Goal: Task Accomplishment & Management: Use online tool/utility

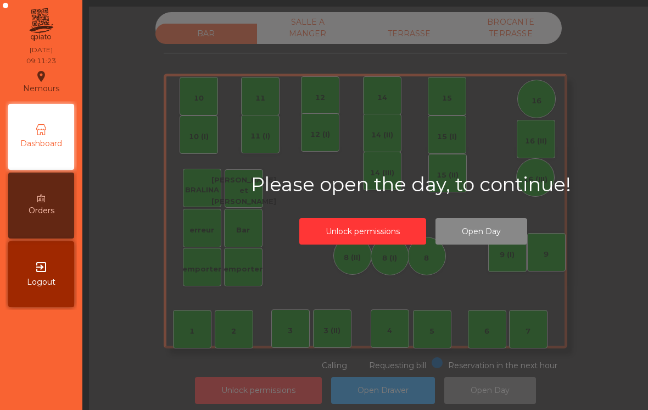
click at [434, 25] on div "TERRASSE" at bounding box center [410, 34] width 102 height 20
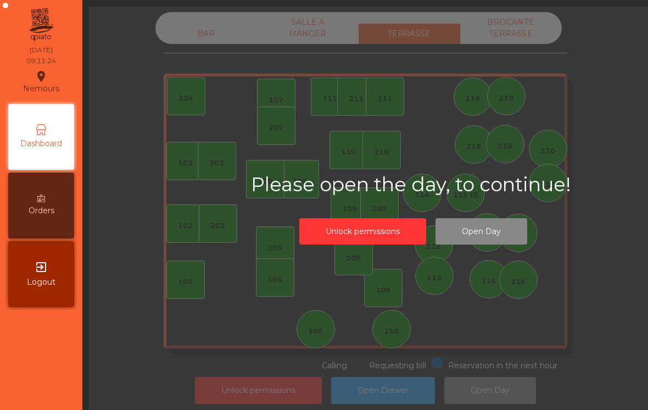
click at [285, 281] on div "105" at bounding box center [275, 277] width 38 height 38
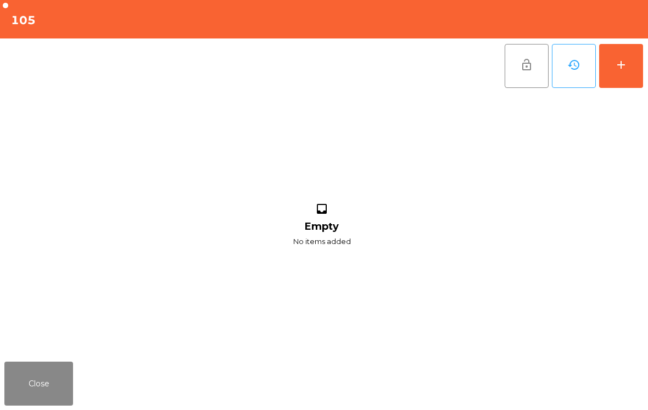
click at [622, 79] on button "add" at bounding box center [621, 66] width 44 height 44
click at [628, 75] on button "add" at bounding box center [621, 66] width 44 height 44
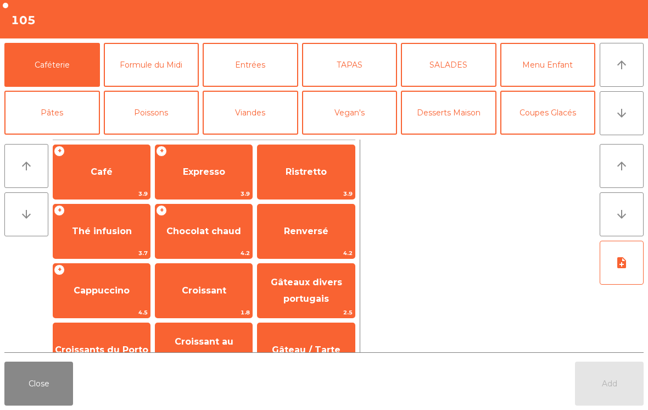
click at [59, 388] on button "Close" at bounding box center [38, 383] width 69 height 44
click at [42, 398] on button "Close" at bounding box center [38, 383] width 69 height 44
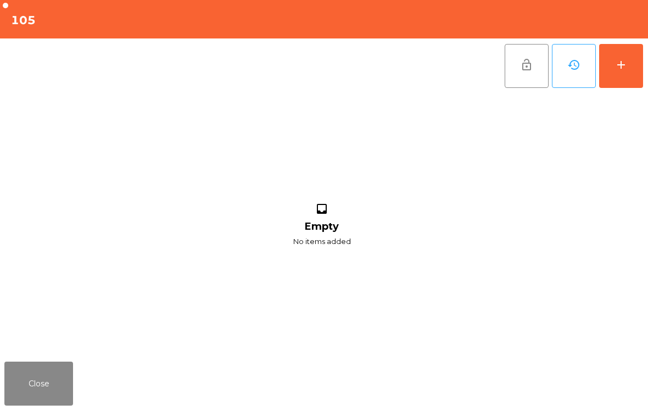
click at [52, 387] on button "Close" at bounding box center [38, 383] width 69 height 44
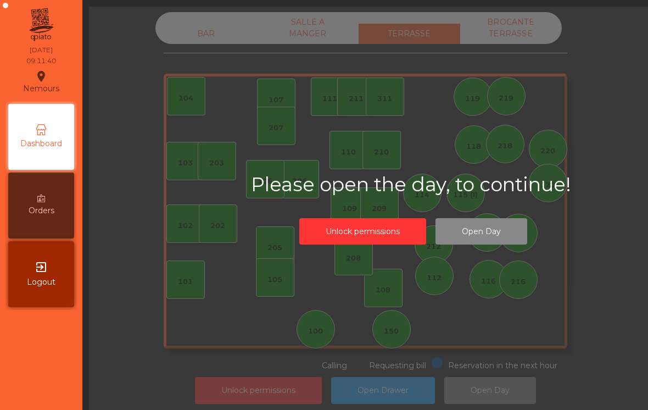
click at [48, 276] on div "exit_to_app Logout" at bounding box center [41, 274] width 66 height 66
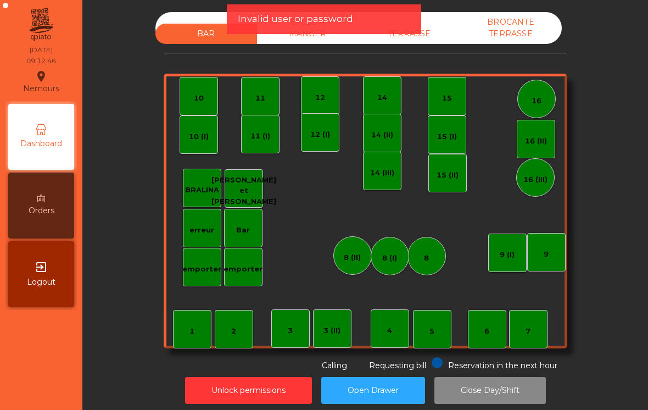
click at [433, 37] on div "TERRASSE" at bounding box center [410, 34] width 102 height 20
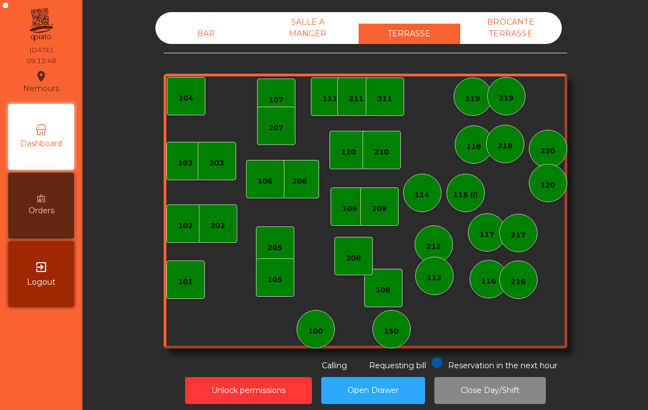
click at [275, 287] on div "105" at bounding box center [275, 277] width 38 height 38
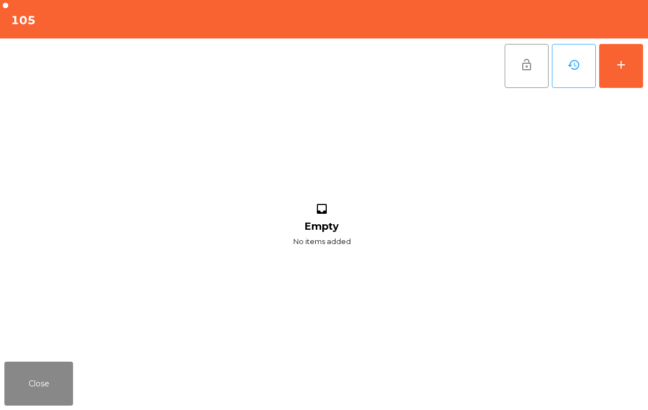
click at [638, 68] on button "add" at bounding box center [621, 66] width 44 height 44
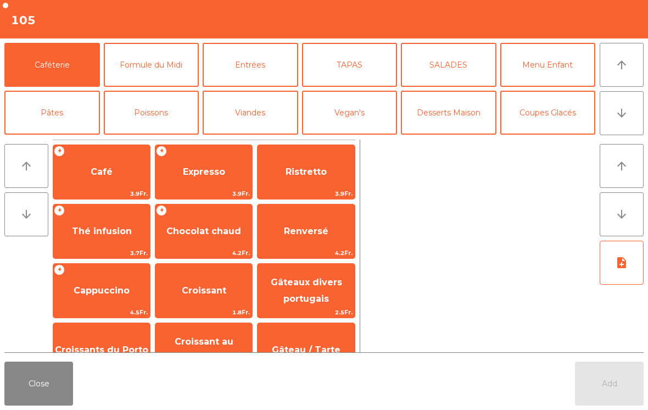
click at [187, 179] on span "Expresso" at bounding box center [203, 172] width 97 height 30
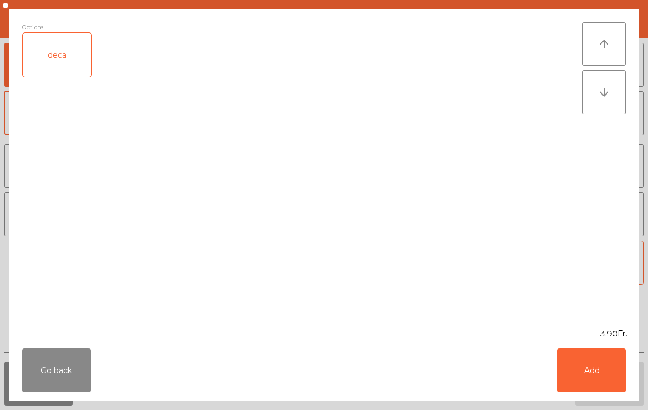
click at [601, 370] on button "Add" at bounding box center [591, 370] width 69 height 44
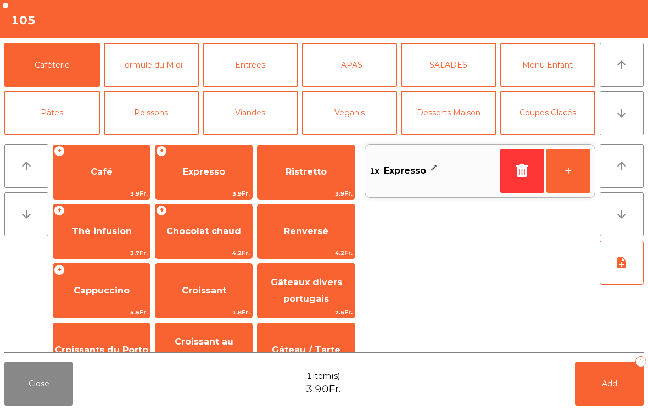
click at [291, 180] on span "Ristretto" at bounding box center [306, 172] width 97 height 30
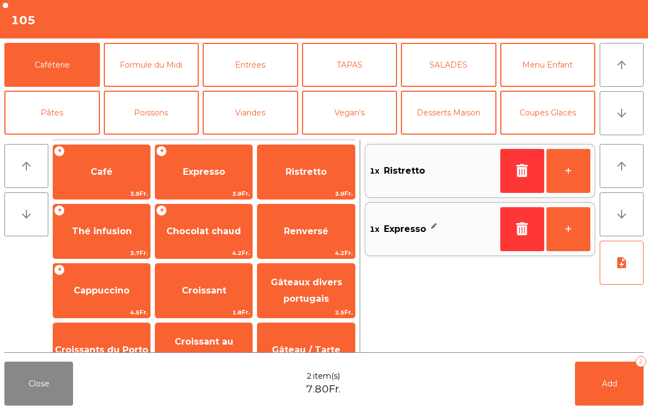
click at [610, 379] on span "Add" at bounding box center [609, 383] width 15 height 10
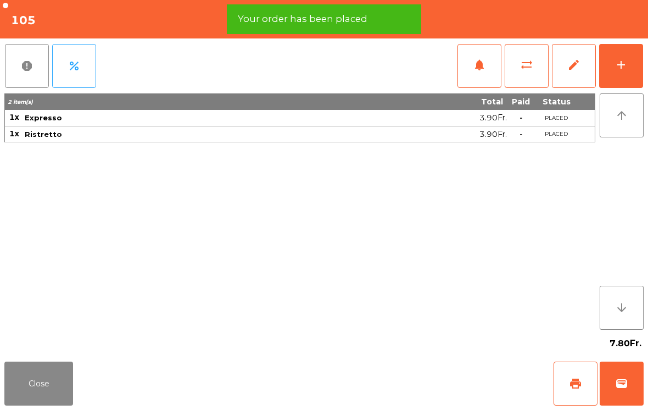
click at [637, 75] on button "add" at bounding box center [621, 66] width 44 height 44
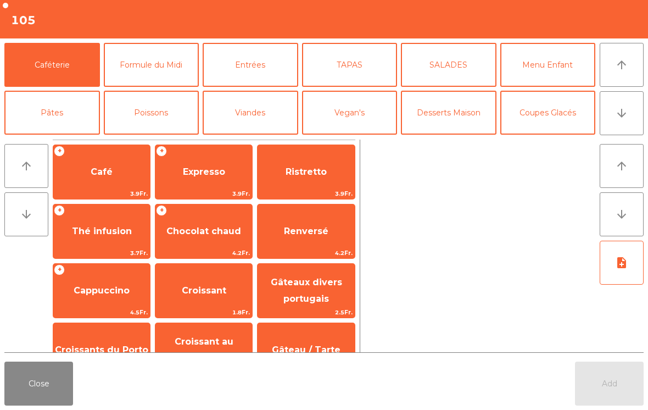
click at [92, 338] on span "Croissants du Porto" at bounding box center [101, 350] width 97 height 30
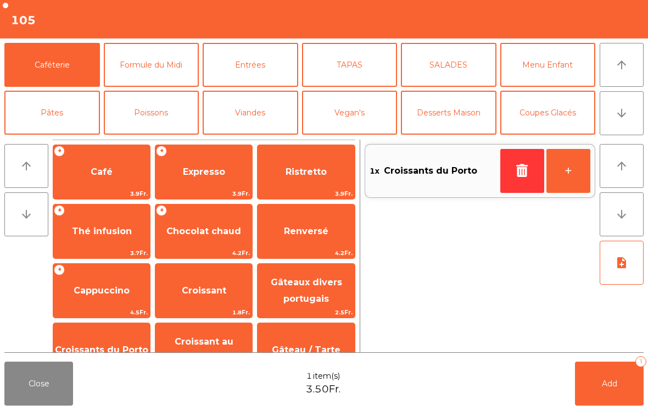
click at [584, 179] on button "+" at bounding box center [568, 171] width 44 height 44
click at [609, 386] on span "Add" at bounding box center [609, 383] width 15 height 10
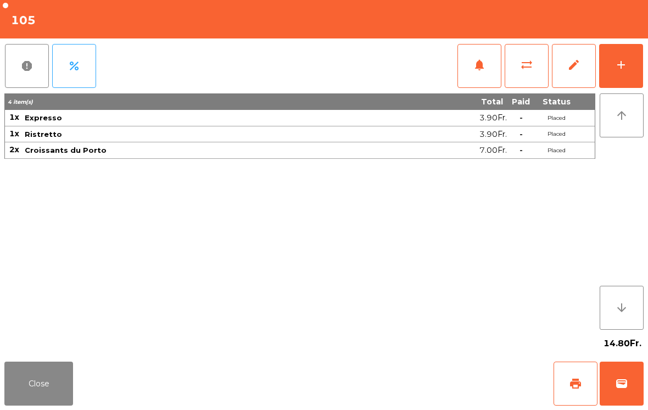
click at [634, 74] on button "add" at bounding box center [621, 66] width 44 height 44
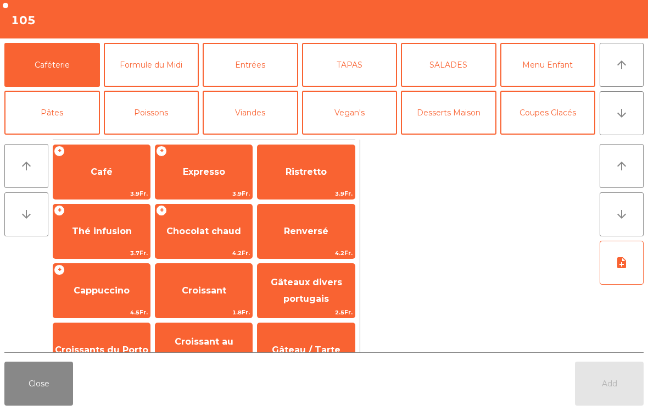
click at [332, 168] on span "Ristretto" at bounding box center [306, 172] width 97 height 30
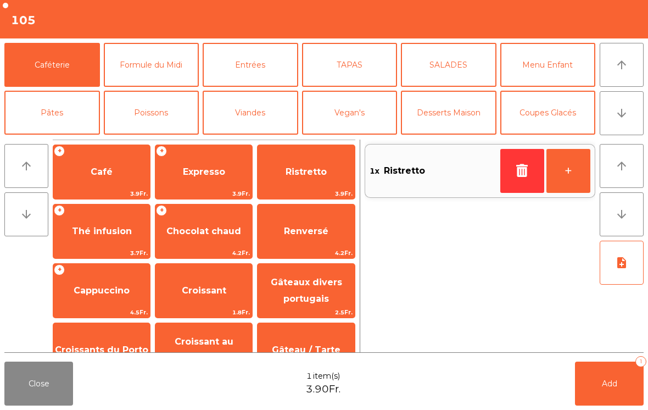
click at [186, 165] on span "Expresso" at bounding box center [203, 172] width 97 height 30
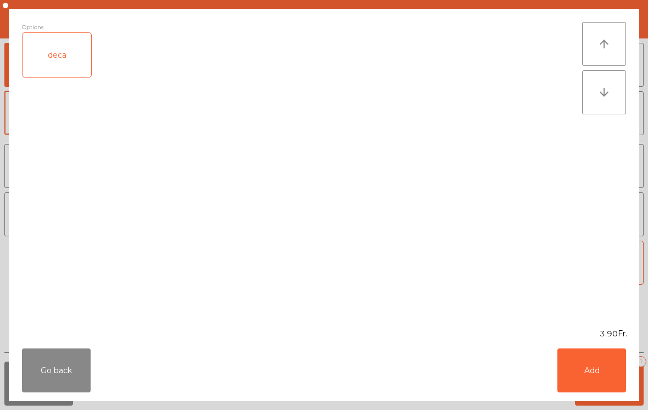
click at [594, 371] on button "Add" at bounding box center [591, 370] width 69 height 44
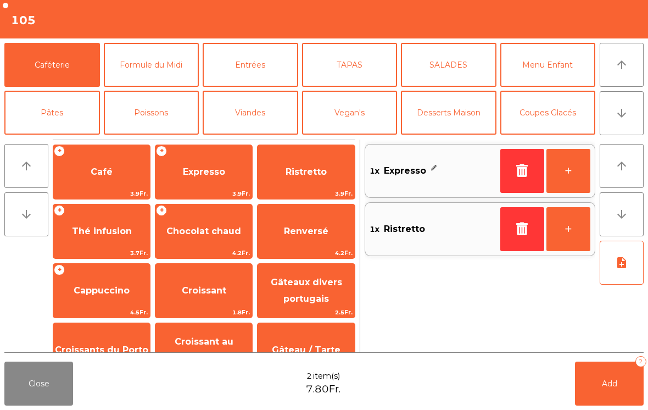
click at [599, 387] on button "Add 2" at bounding box center [609, 383] width 69 height 44
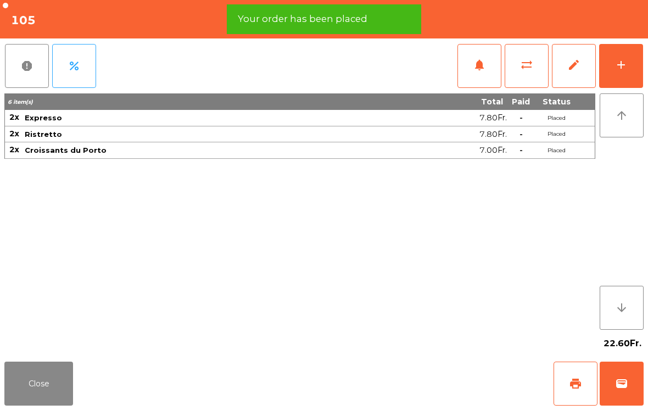
click at [577, 382] on span "print" at bounding box center [575, 383] width 13 height 13
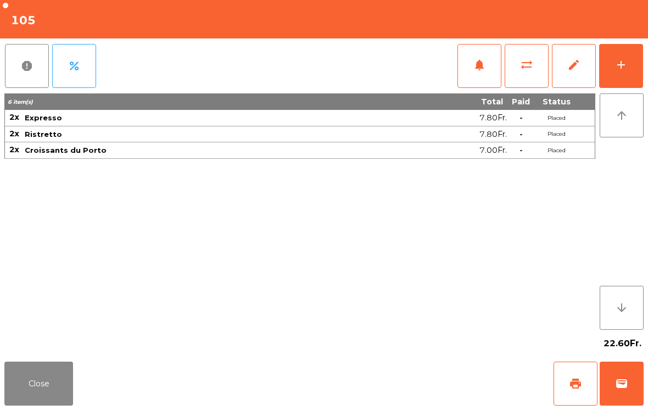
click at [635, 383] on button "wallet" at bounding box center [622, 383] width 44 height 44
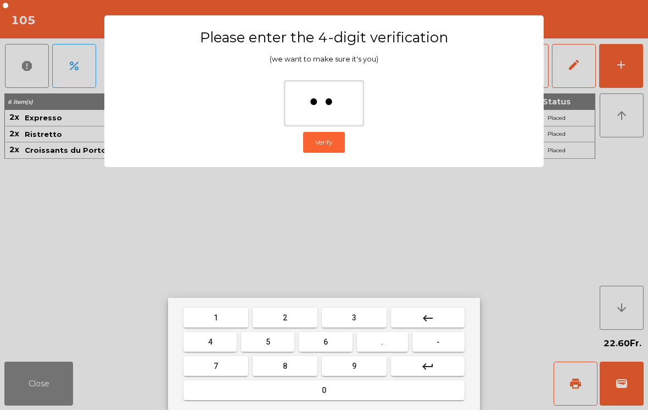
type input "***"
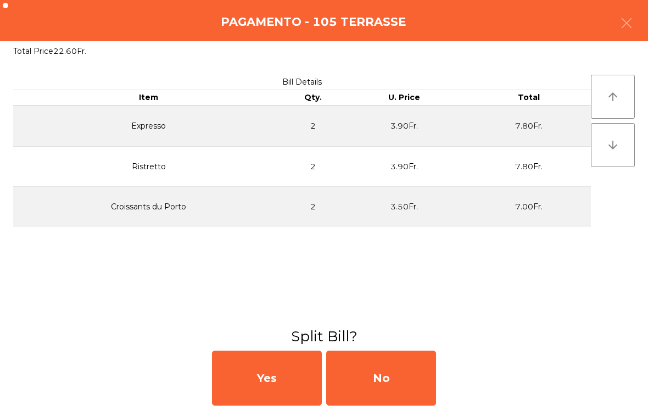
click at [399, 381] on div "No" at bounding box center [381, 377] width 110 height 55
click at [400, 374] on div "MB" at bounding box center [381, 377] width 110 height 55
click at [408, 383] on div "No" at bounding box center [381, 377] width 110 height 55
click at [407, 383] on div "No" at bounding box center [381, 377] width 110 height 55
click at [389, 369] on div "No" at bounding box center [381, 377] width 110 height 55
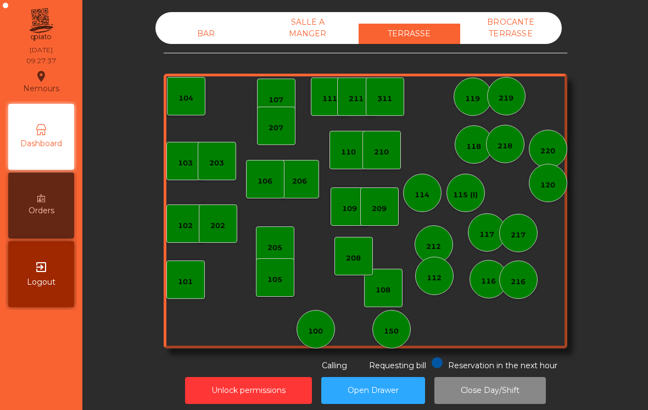
click at [200, 42] on div "BAR" at bounding box center [206, 34] width 102 height 20
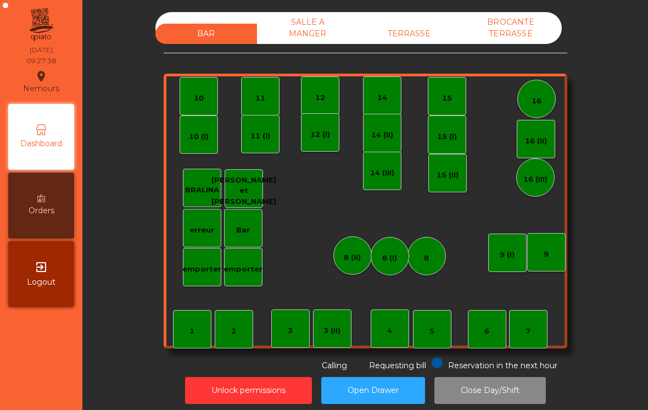
click at [422, 33] on div "TERRASSE" at bounding box center [410, 34] width 102 height 20
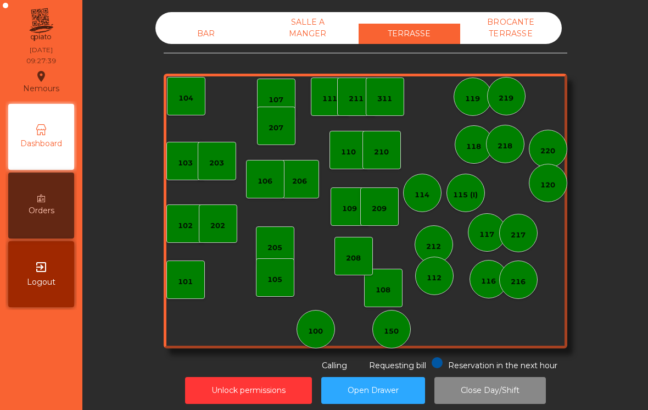
click at [391, 295] on div "108" at bounding box center [383, 290] width 15 height 11
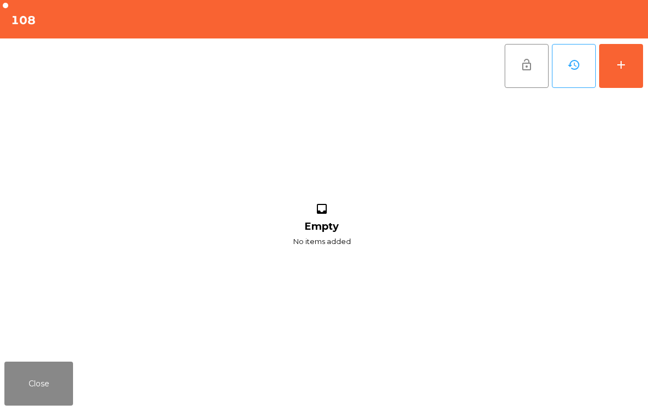
click at [616, 65] on div "add" at bounding box center [621, 64] width 13 height 13
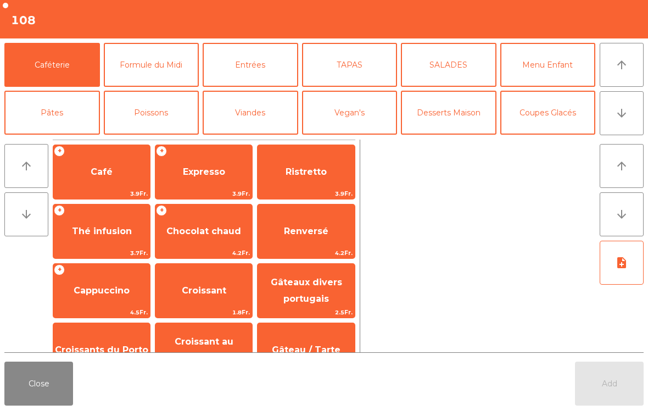
click at [101, 177] on span "Café" at bounding box center [102, 171] width 22 height 10
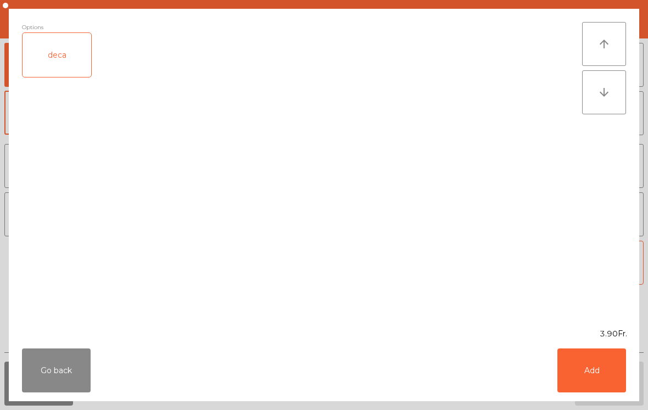
click at [595, 379] on button "Add" at bounding box center [591, 370] width 69 height 44
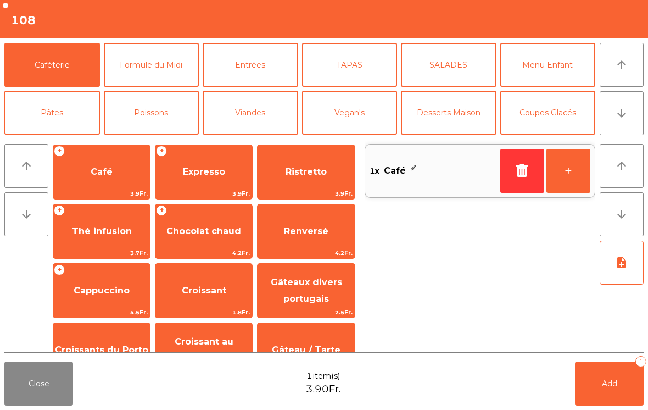
click at [595, 379] on button "Add 1" at bounding box center [609, 383] width 69 height 44
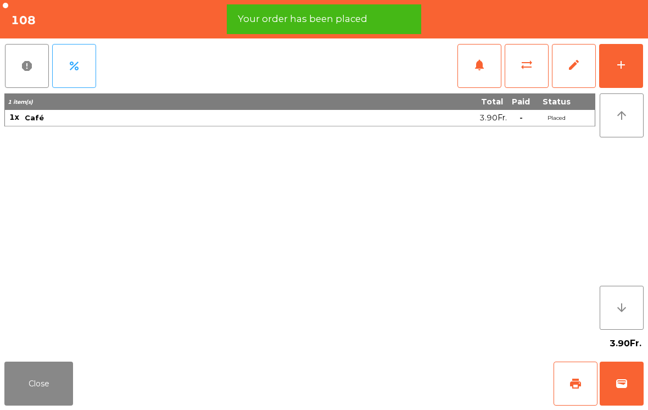
click at [569, 376] on button "print" at bounding box center [576, 383] width 44 height 44
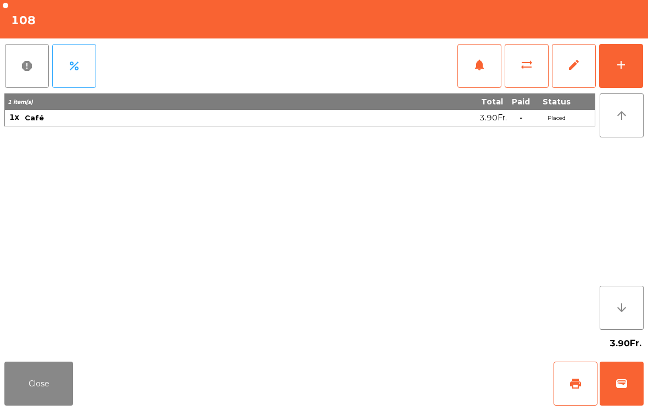
click at [54, 388] on button "Close" at bounding box center [38, 383] width 69 height 44
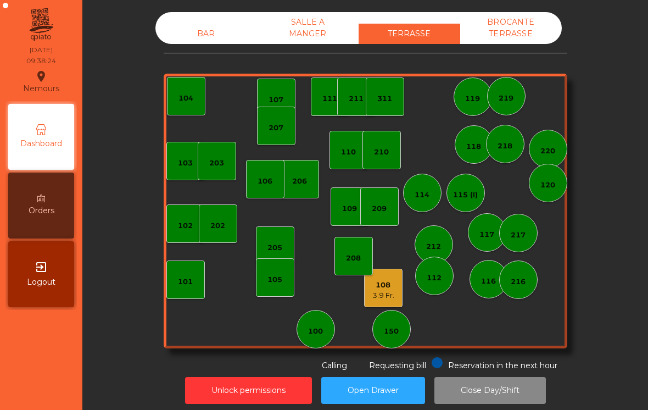
click at [388, 291] on div "3.9 Fr." at bounding box center [383, 295] width 22 height 11
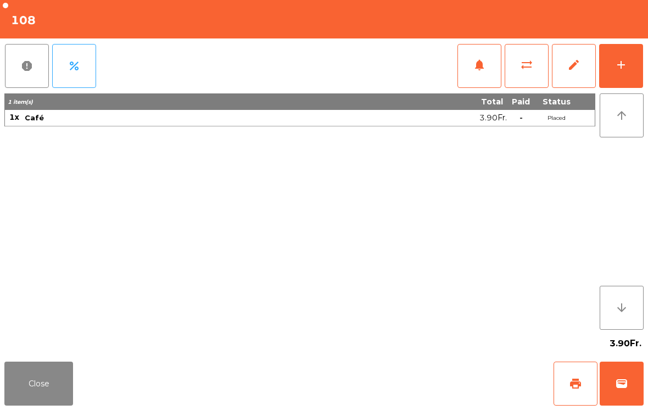
click at [532, 74] on button "sync_alt" at bounding box center [527, 66] width 44 height 44
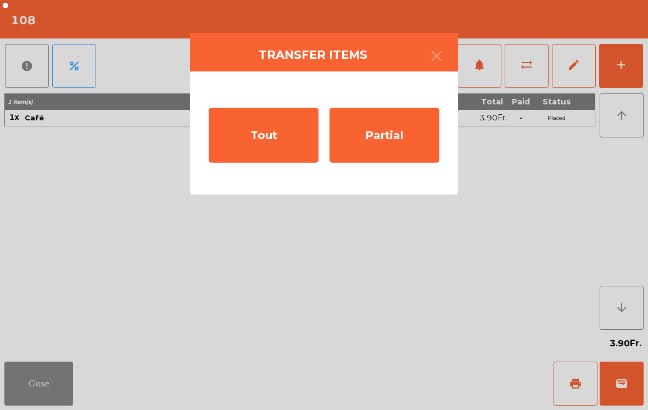
click at [376, 149] on div "Partial" at bounding box center [385, 135] width 110 height 55
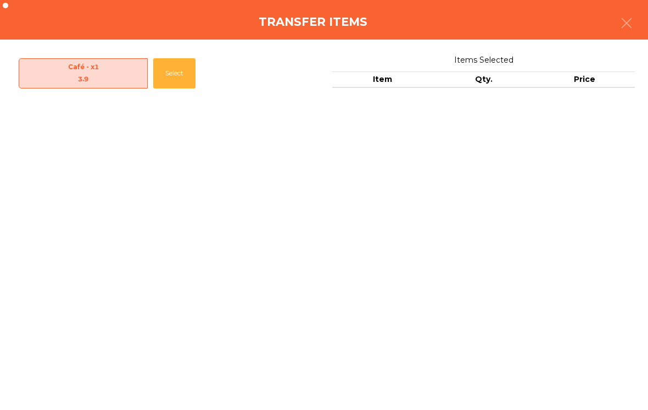
click at [180, 77] on button "Select" at bounding box center [174, 73] width 42 height 30
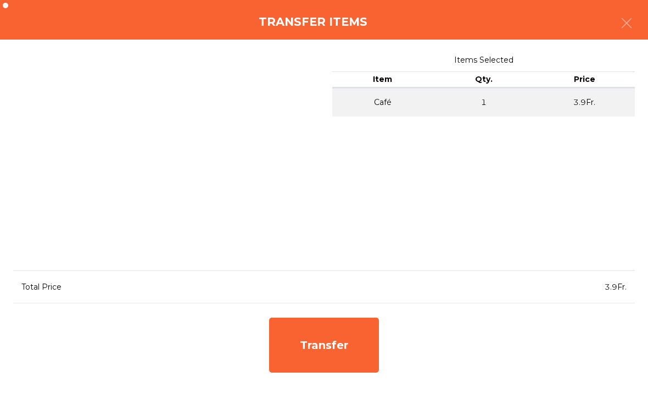
click at [354, 355] on div "Transfer" at bounding box center [324, 344] width 110 height 55
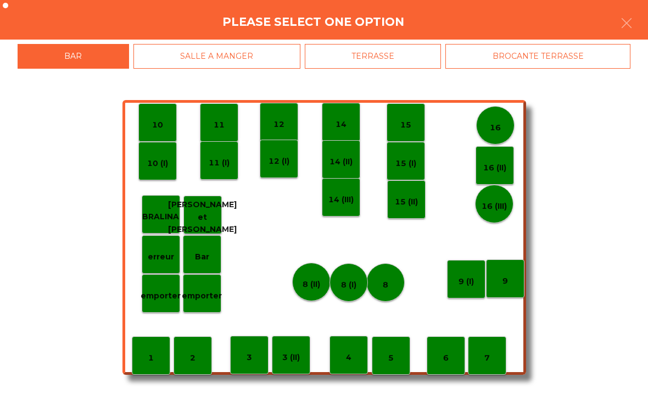
click at [419, 58] on div "TERRASSE" at bounding box center [373, 56] width 137 height 25
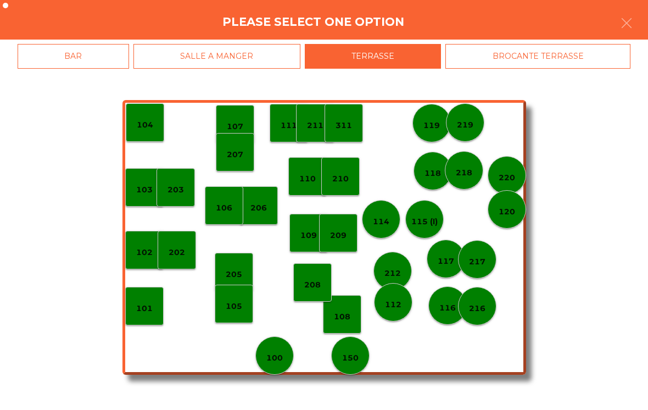
click at [321, 281] on div "208" at bounding box center [312, 282] width 38 height 38
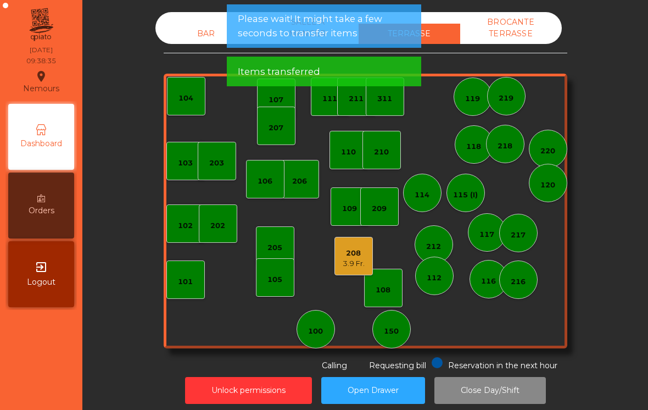
click at [356, 270] on div "208 3.9 Fr." at bounding box center [353, 256] width 38 height 38
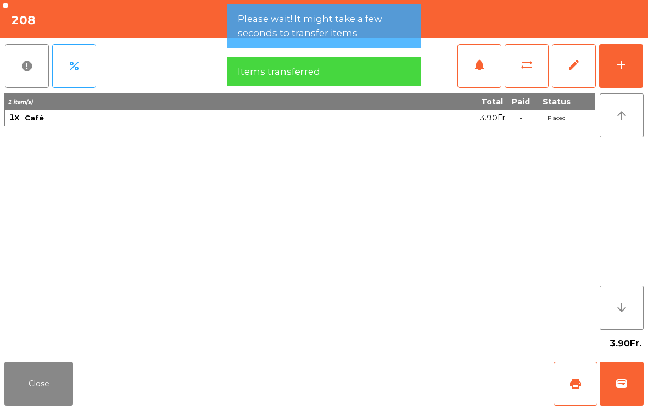
click at [616, 70] on div "add" at bounding box center [621, 64] width 13 height 13
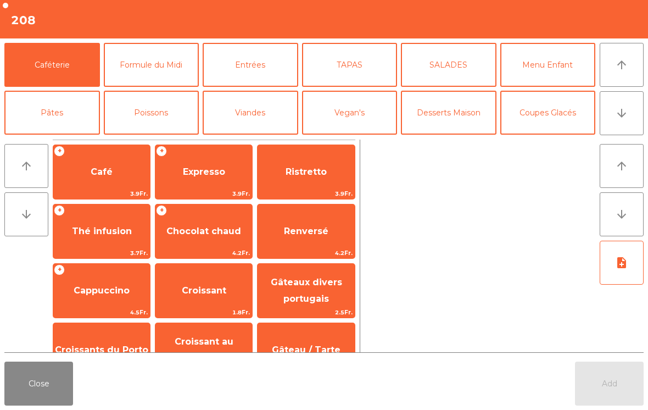
click at [80, 181] on span "Café" at bounding box center [101, 172] width 97 height 30
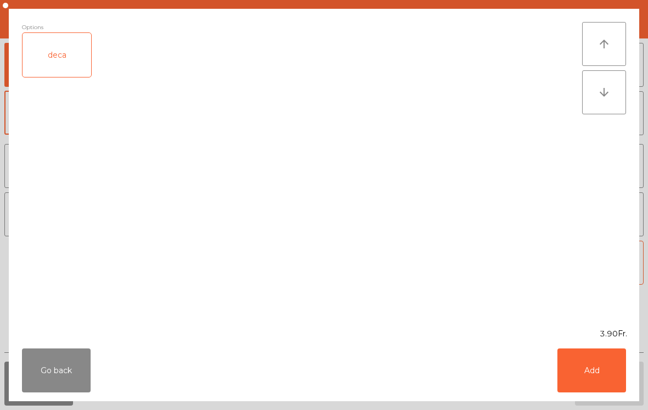
click at [588, 370] on button "Add" at bounding box center [591, 370] width 69 height 44
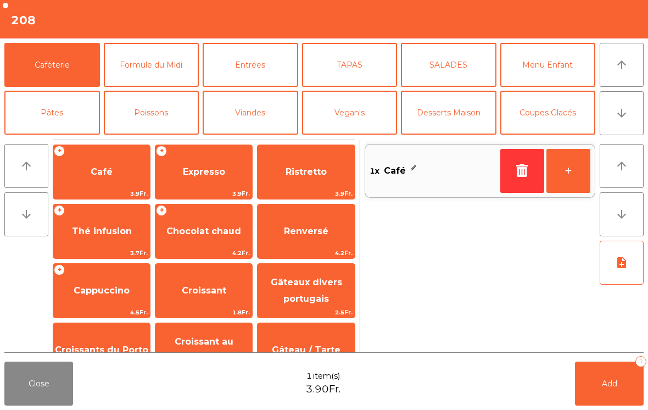
click at [195, 344] on span "Croissant au chocolat pt" at bounding box center [204, 349] width 59 height 27
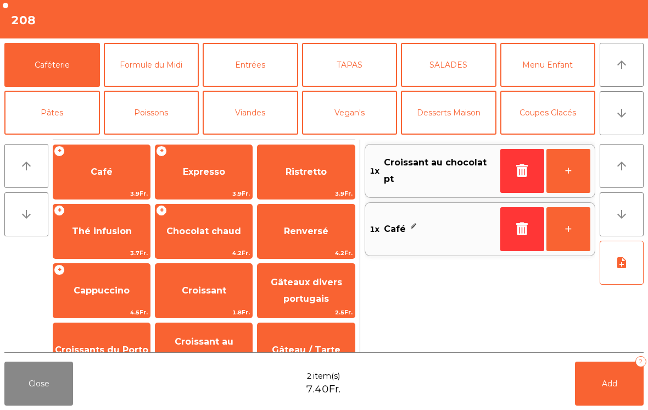
click at [623, 379] on button "Add 2" at bounding box center [609, 383] width 69 height 44
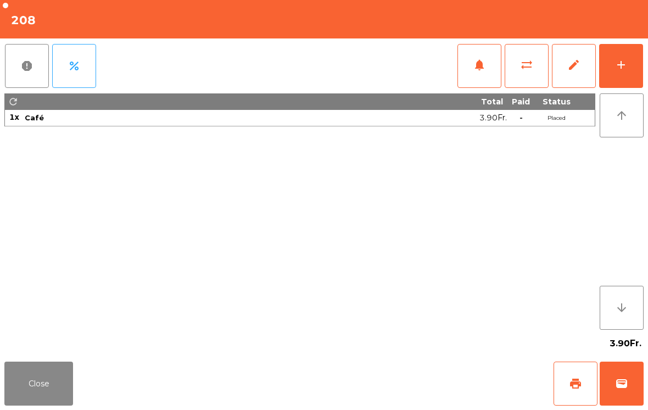
click at [571, 391] on button "print" at bounding box center [576, 383] width 44 height 44
click at [32, 393] on button "Close" at bounding box center [38, 383] width 69 height 44
